Goal: Information Seeking & Learning: Obtain resource

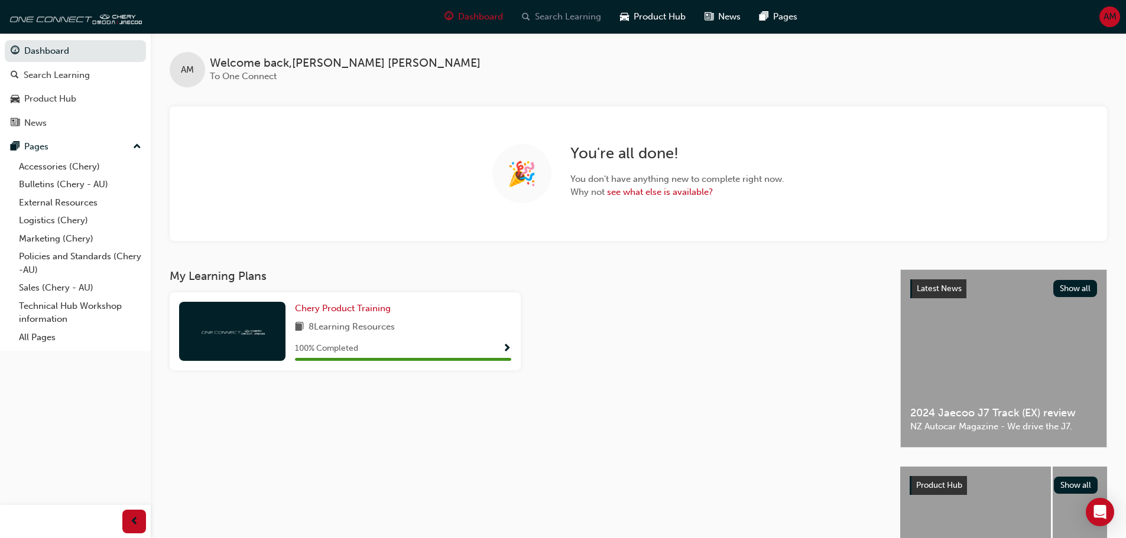
click at [554, 12] on span "Search Learning" at bounding box center [568, 17] width 66 height 14
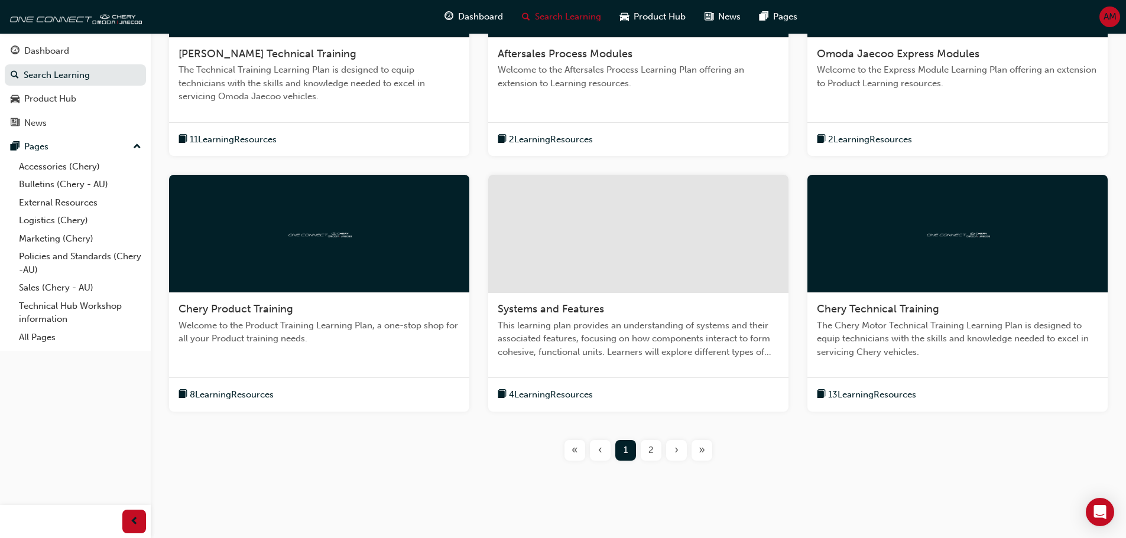
scroll to position [372, 0]
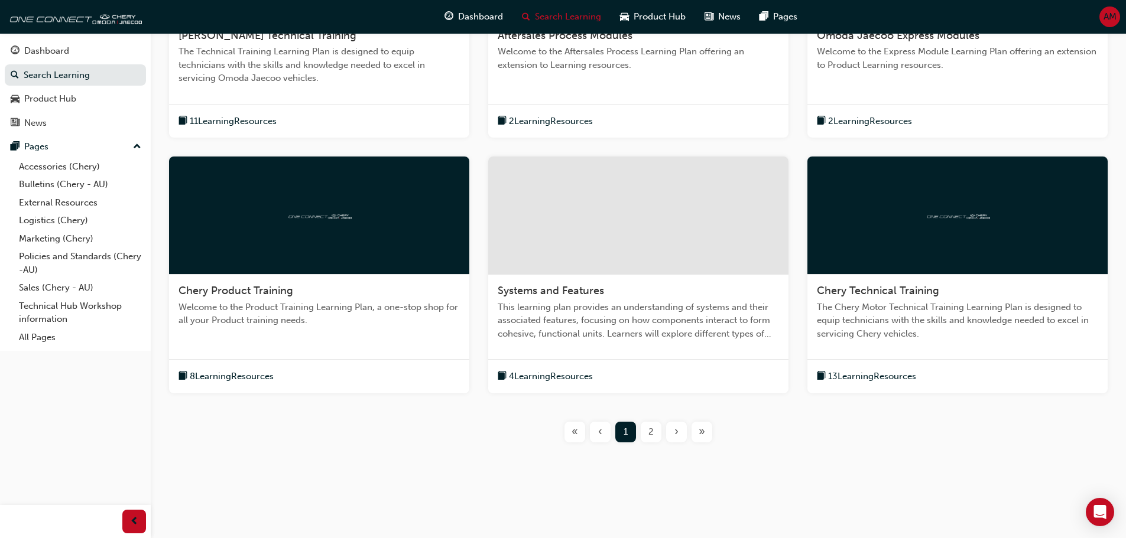
click at [652, 437] on span "2" at bounding box center [650, 433] width 5 height 14
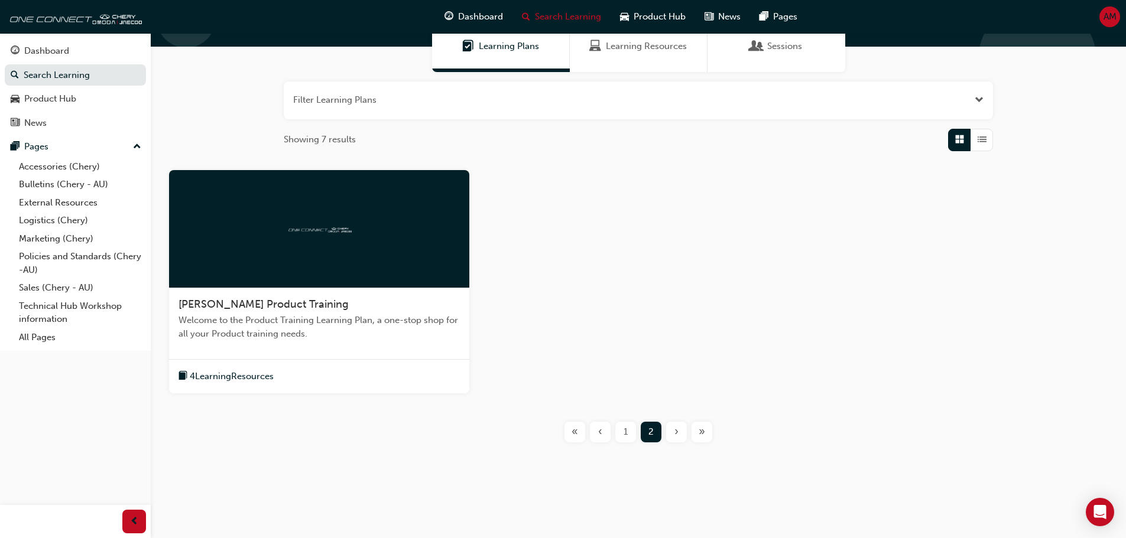
scroll to position [103, 0]
click at [621, 432] on div "1" at bounding box center [625, 432] width 21 height 21
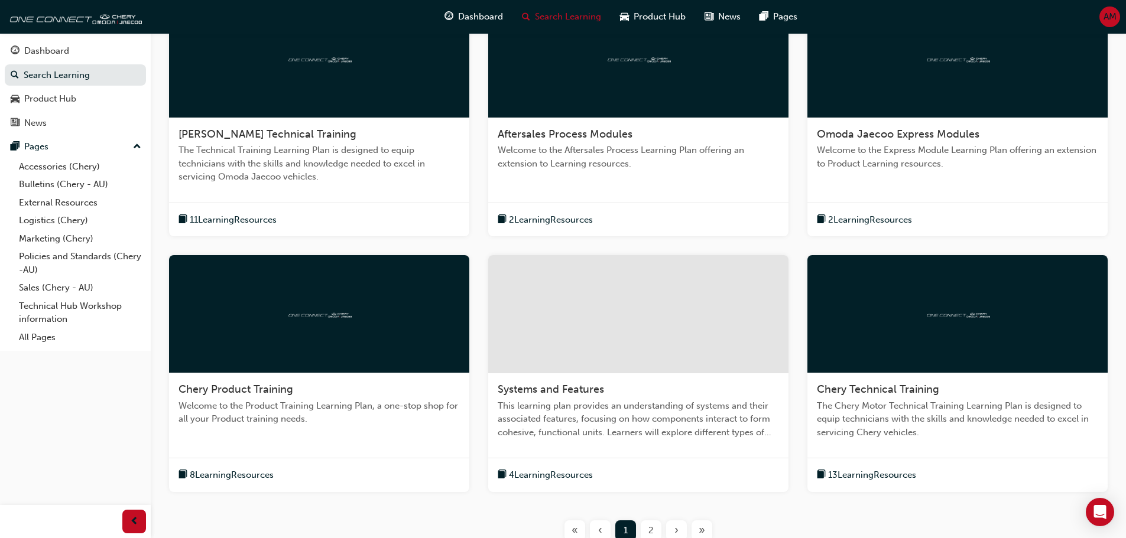
scroll to position [372, 0]
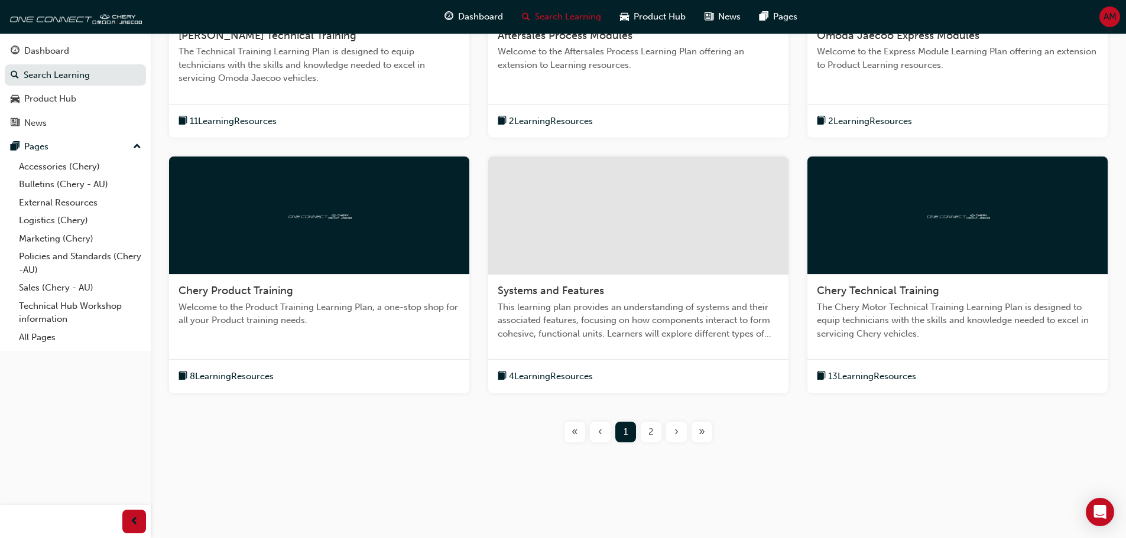
click at [655, 430] on div "2" at bounding box center [651, 432] width 21 height 21
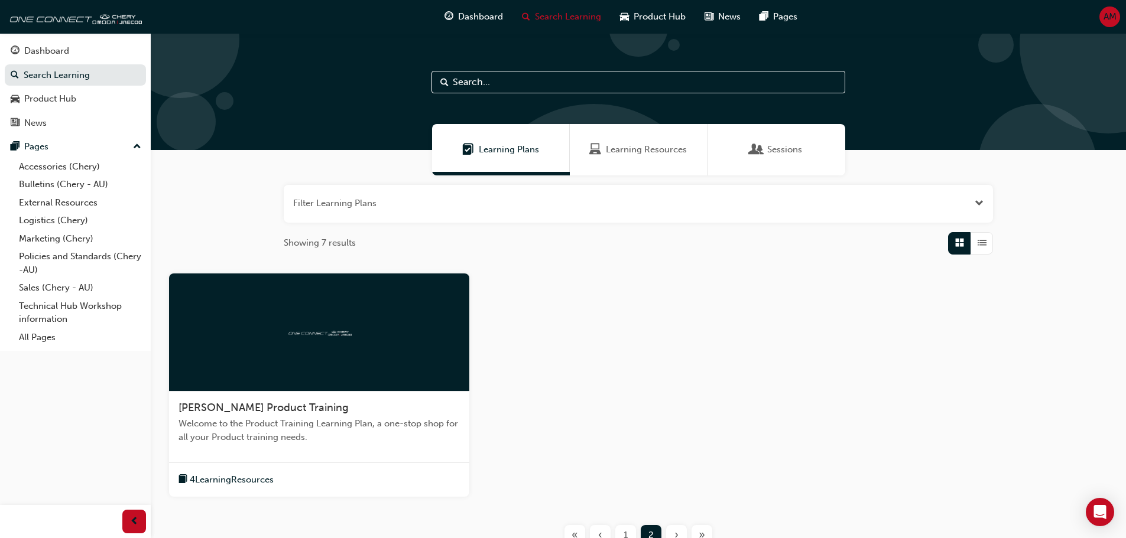
click at [609, 142] on div "Learning Resources" at bounding box center [639, 149] width 138 height 51
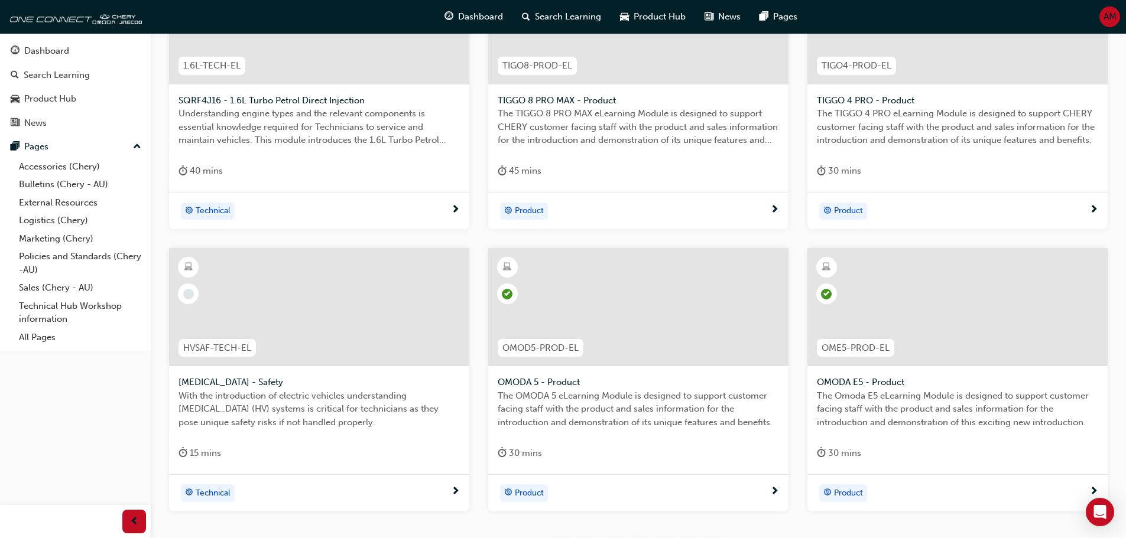
scroll to position [426, 0]
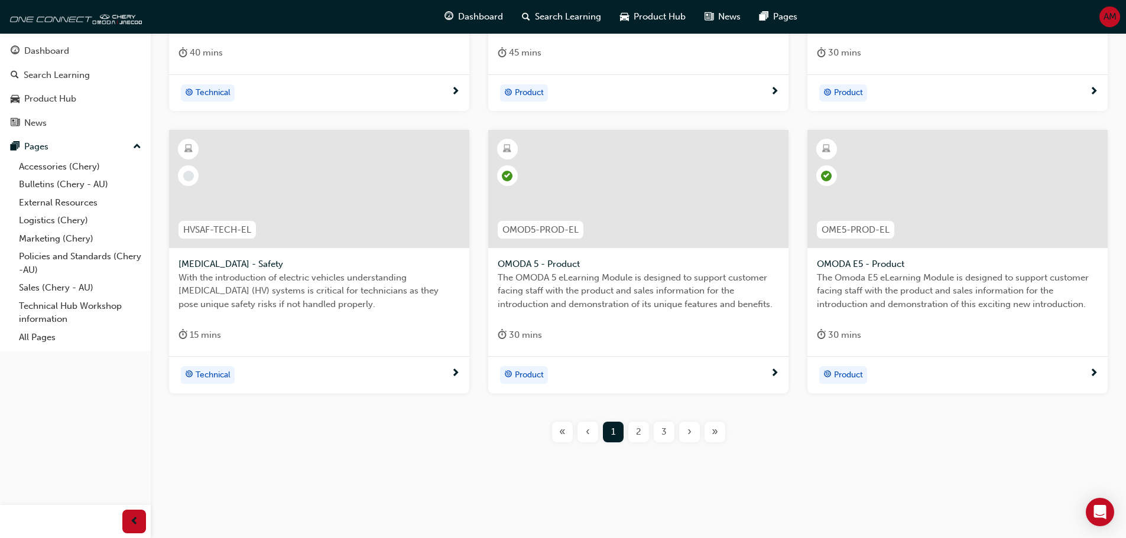
click at [634, 426] on div "2" at bounding box center [638, 432] width 21 height 21
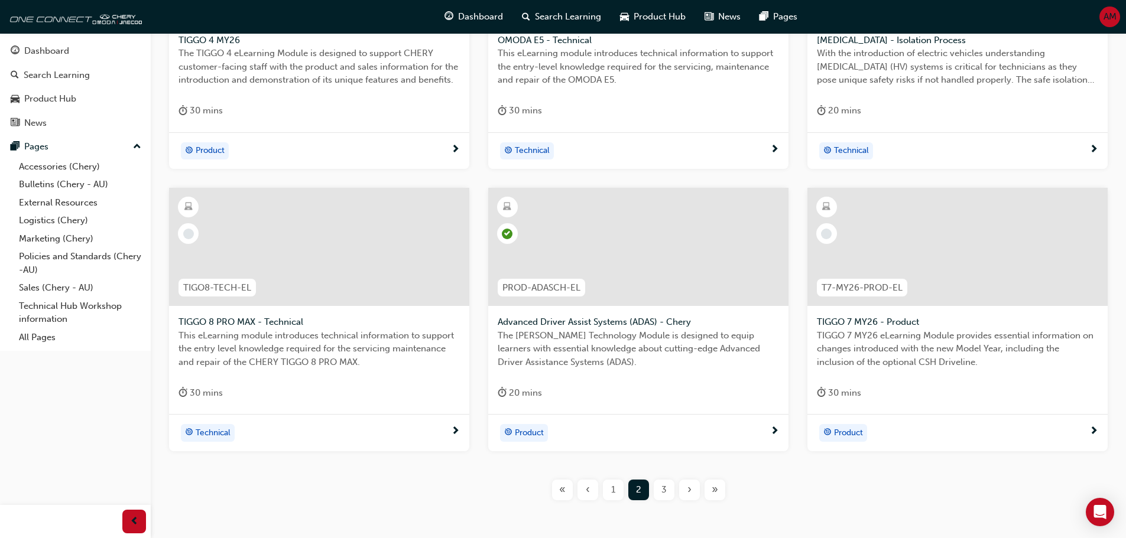
scroll to position [426, 0]
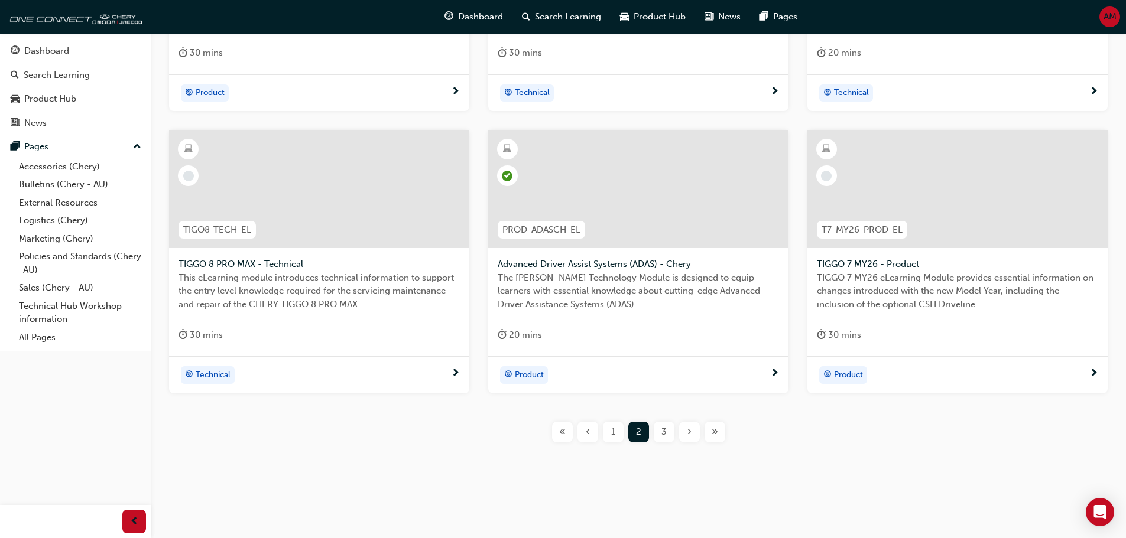
click at [666, 438] on span "3" at bounding box center [663, 433] width 5 height 14
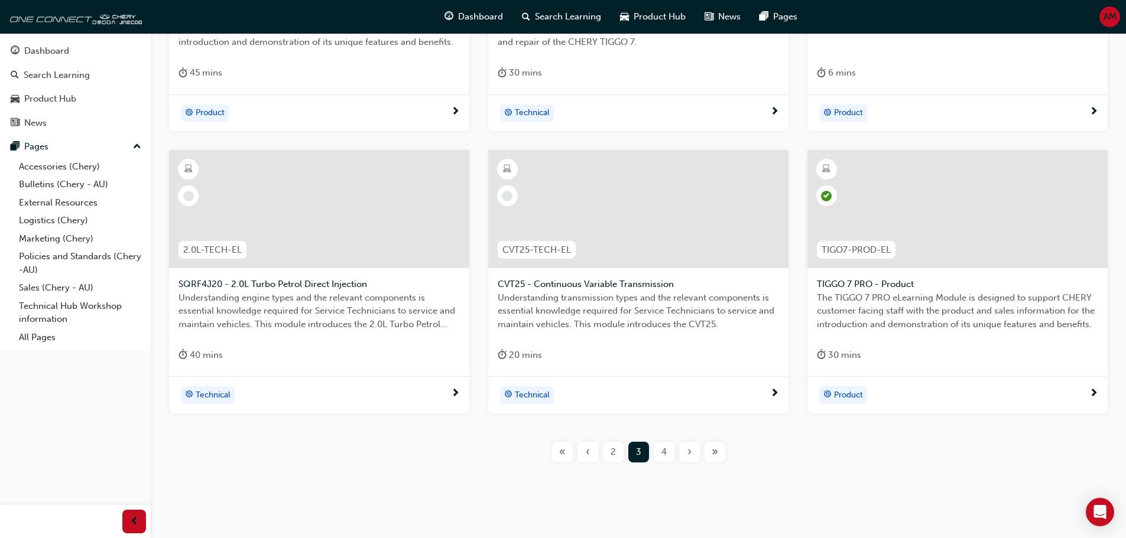
scroll to position [426, 0]
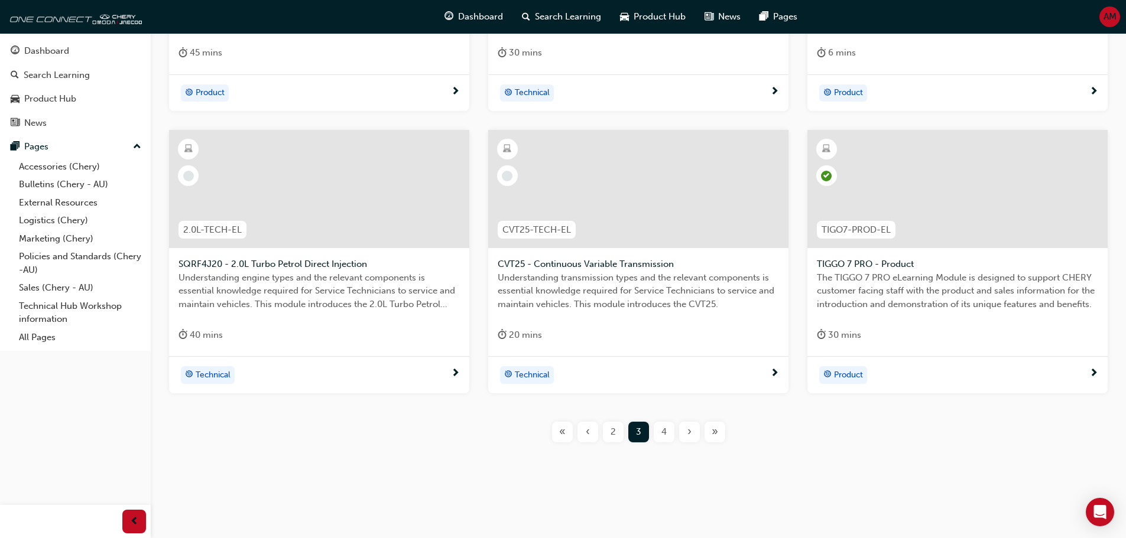
click at [670, 434] on div "4" at bounding box center [664, 432] width 21 height 21
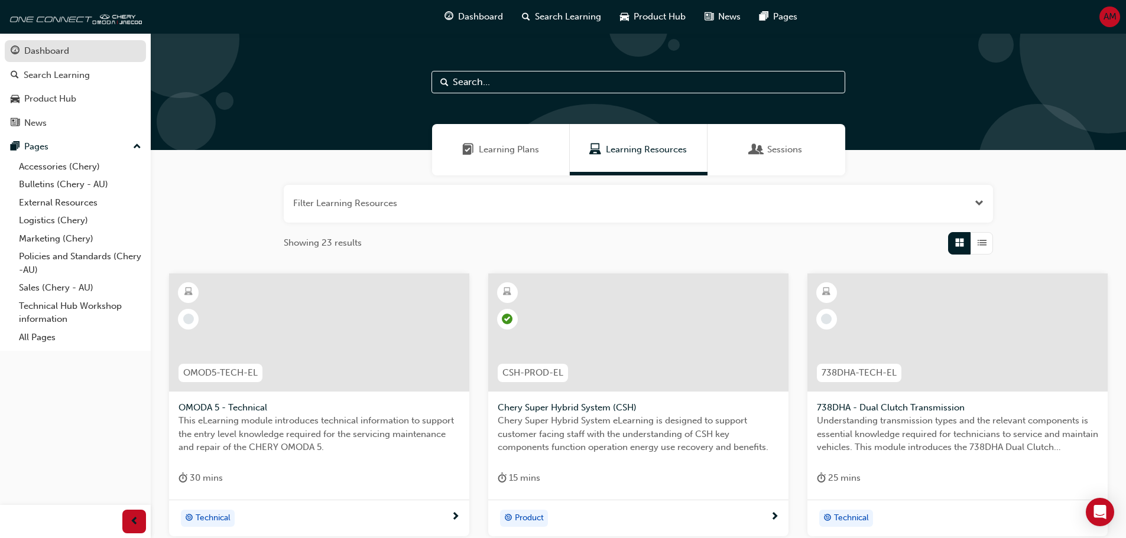
click at [74, 57] on div "Dashboard" at bounding box center [75, 51] width 129 height 15
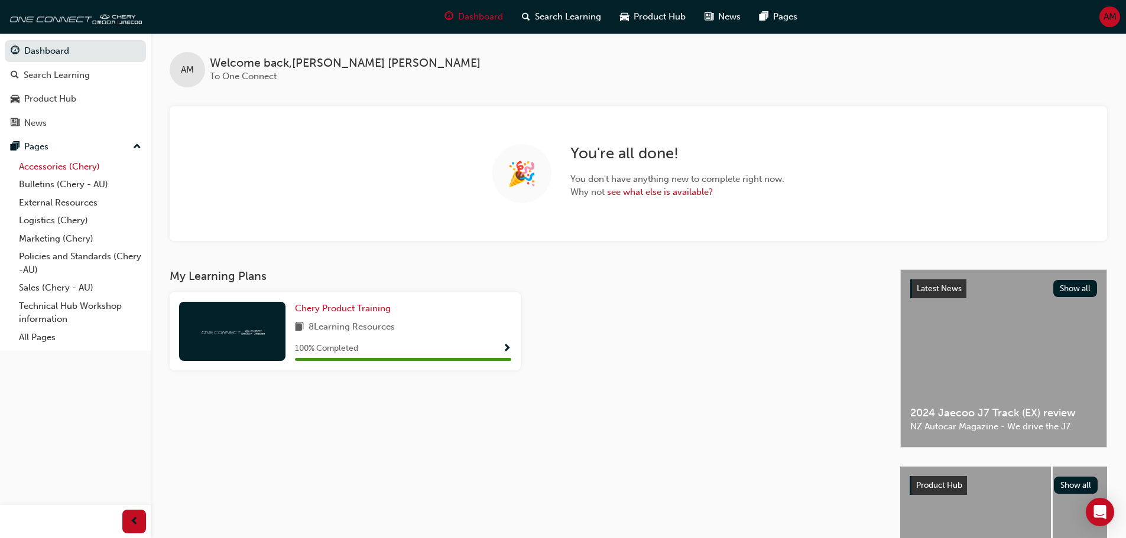
click at [44, 165] on link "Accessories (Chery)" at bounding box center [80, 167] width 132 height 18
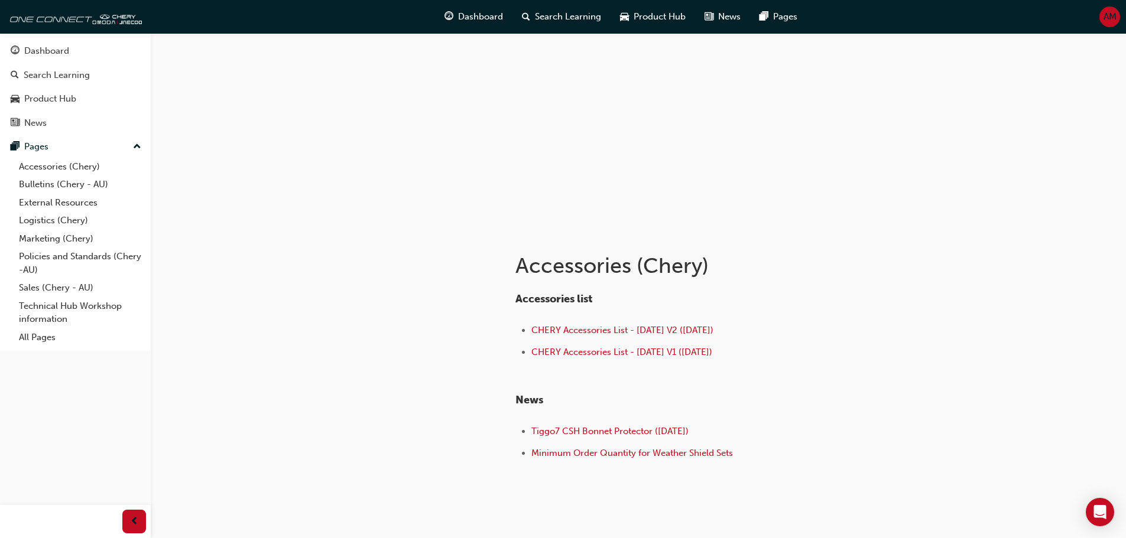
scroll to position [79, 0]
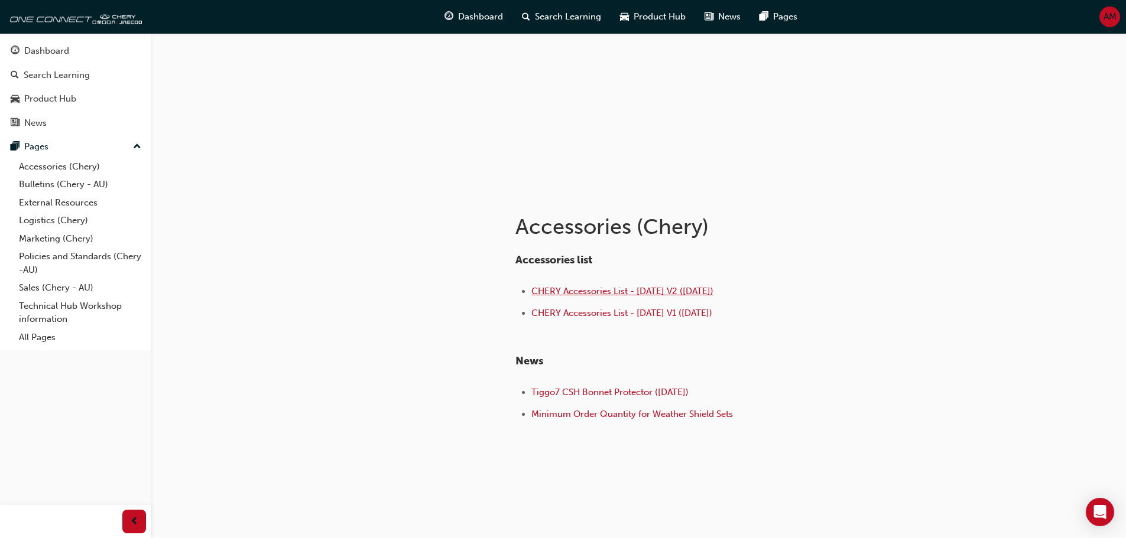
click at [597, 291] on span "CHERY Accessories List - [DATE] V2 ([DATE])" at bounding box center [622, 291] width 182 height 11
